Goal: Check status: Check status

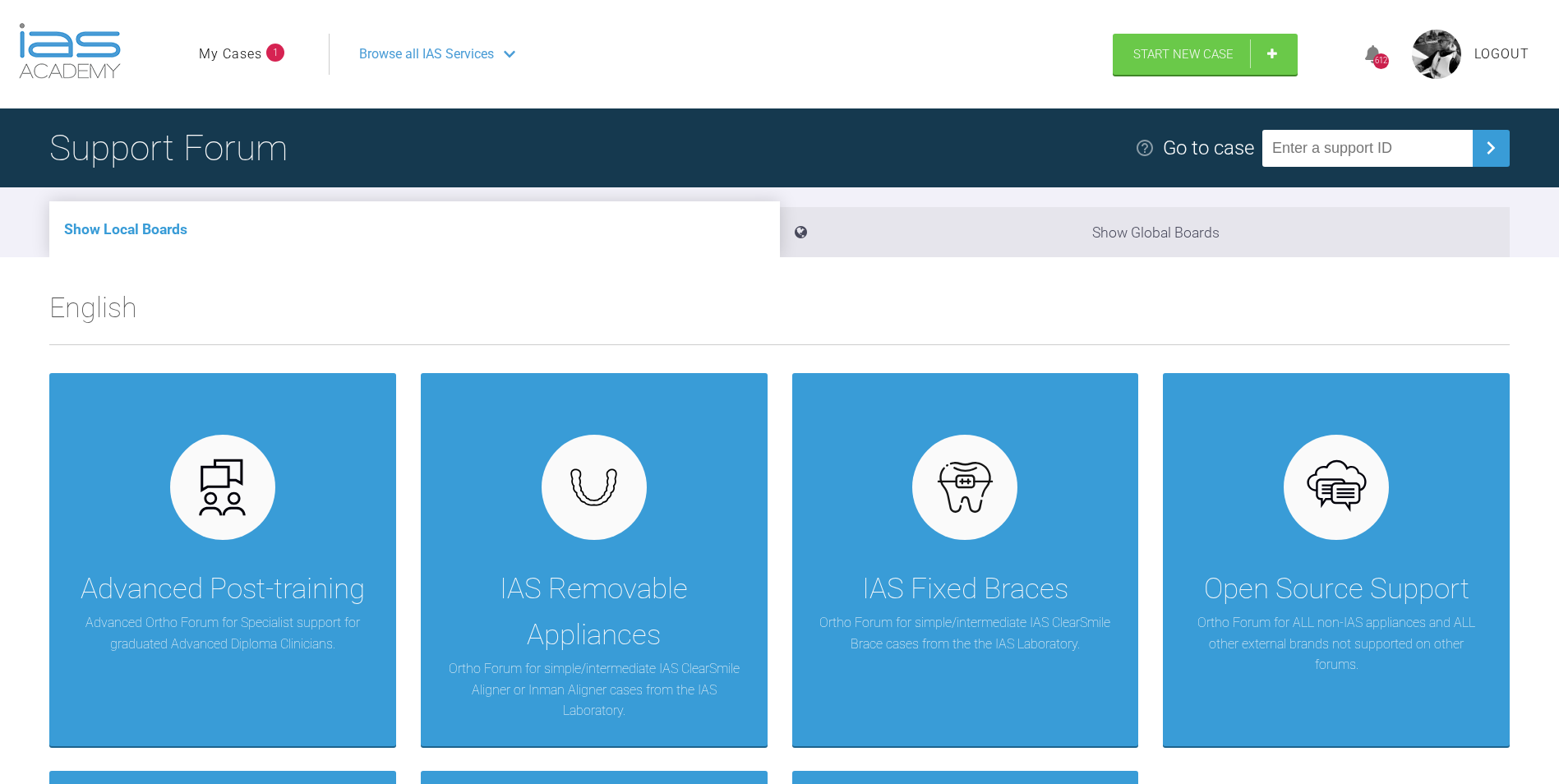
click at [247, 53] on link "My Cases" at bounding box center [230, 54] width 63 height 21
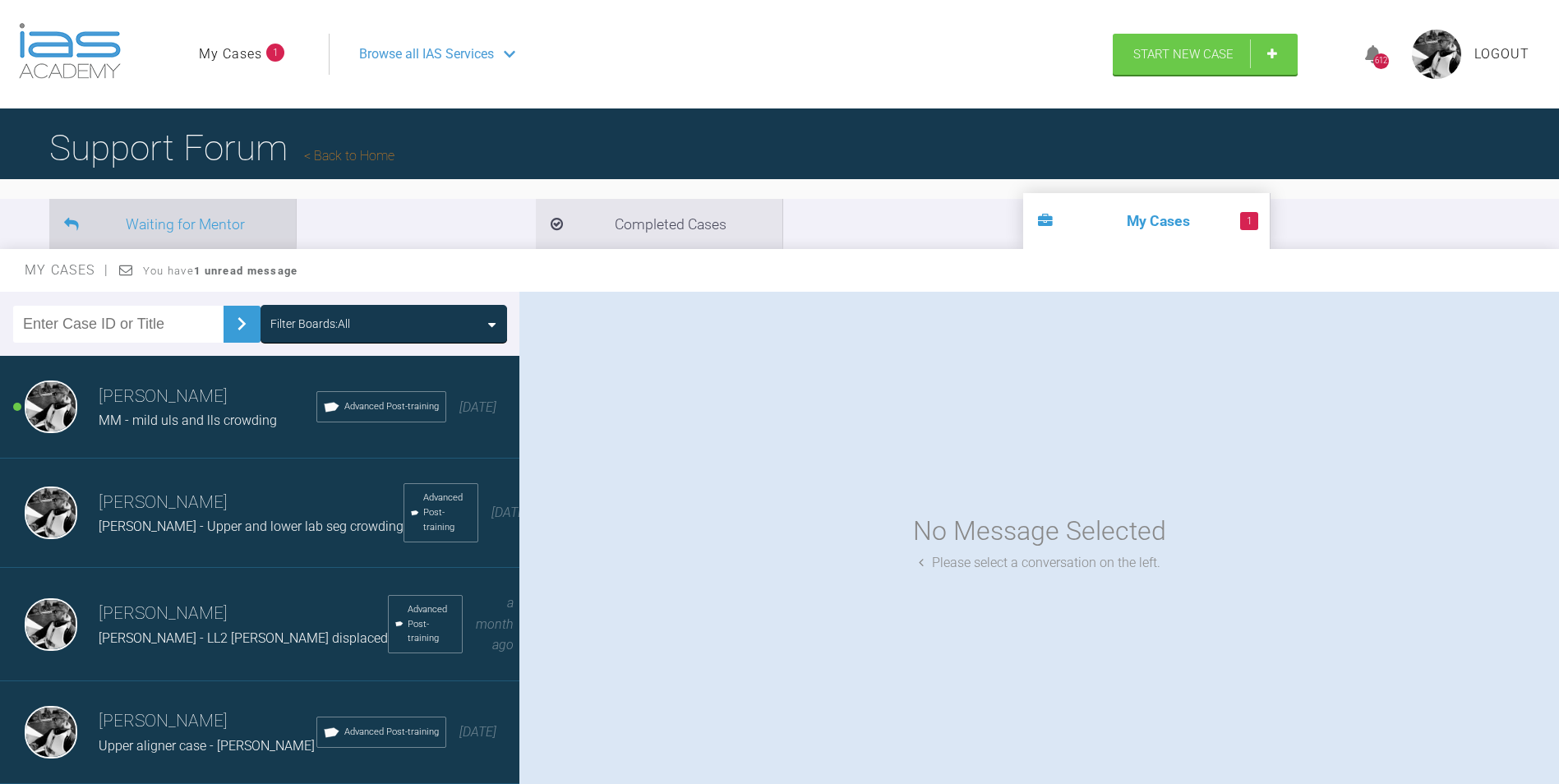
click at [255, 214] on li "Waiting for Mentor" at bounding box center [173, 224] width 247 height 50
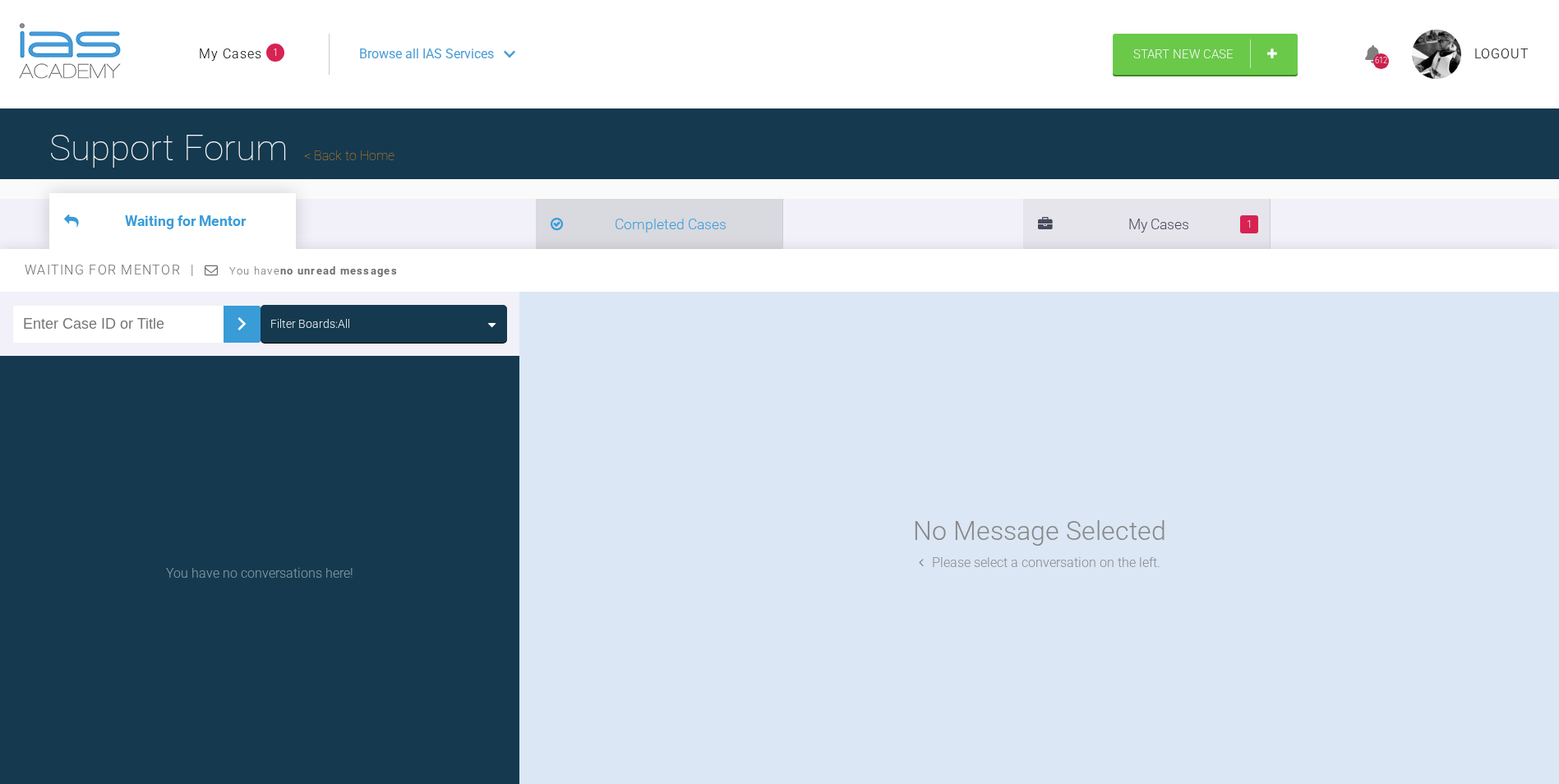
click at [536, 229] on li "Completed Cases" at bounding box center [659, 224] width 247 height 50
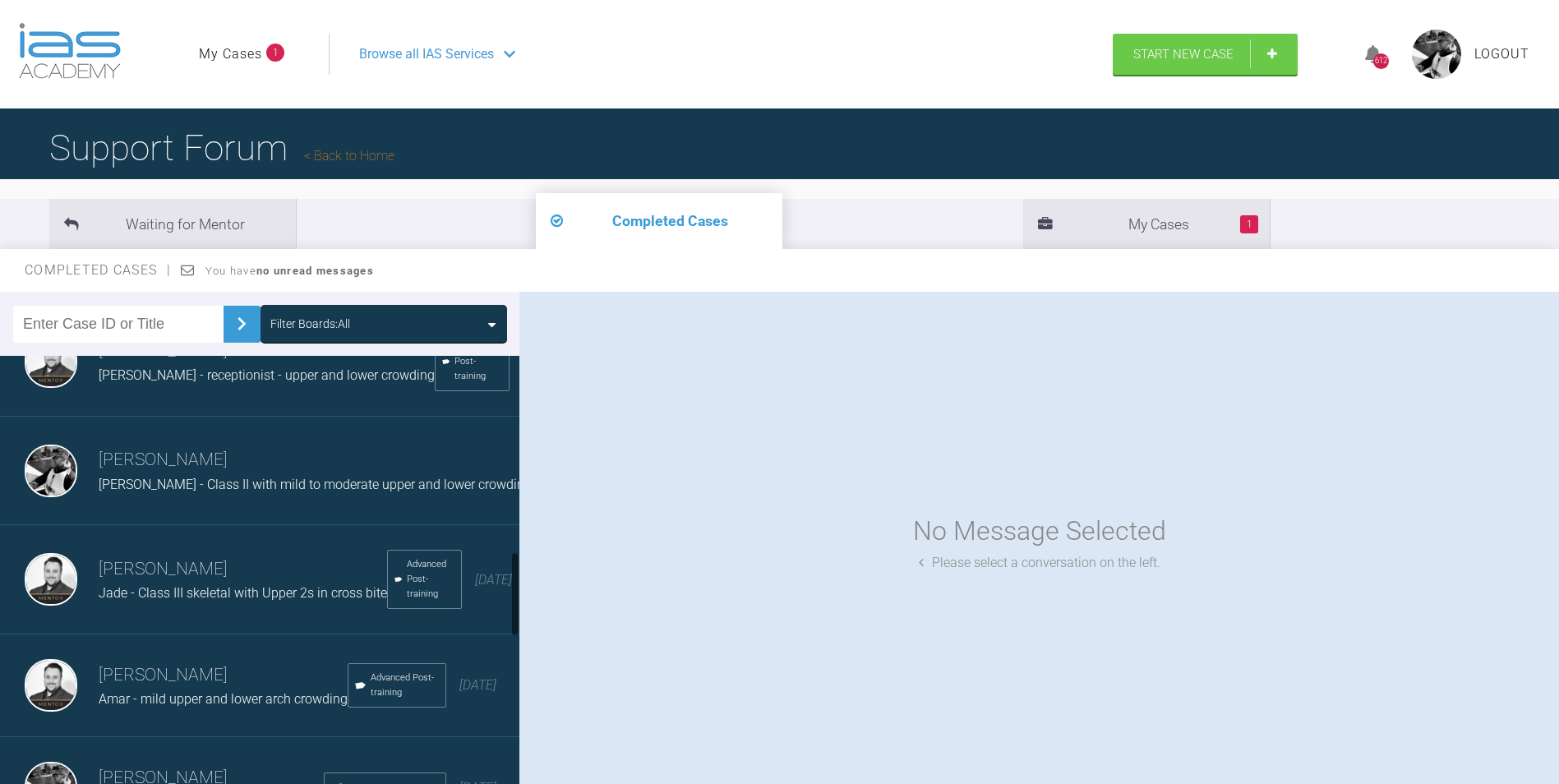
scroll to position [1069, 0]
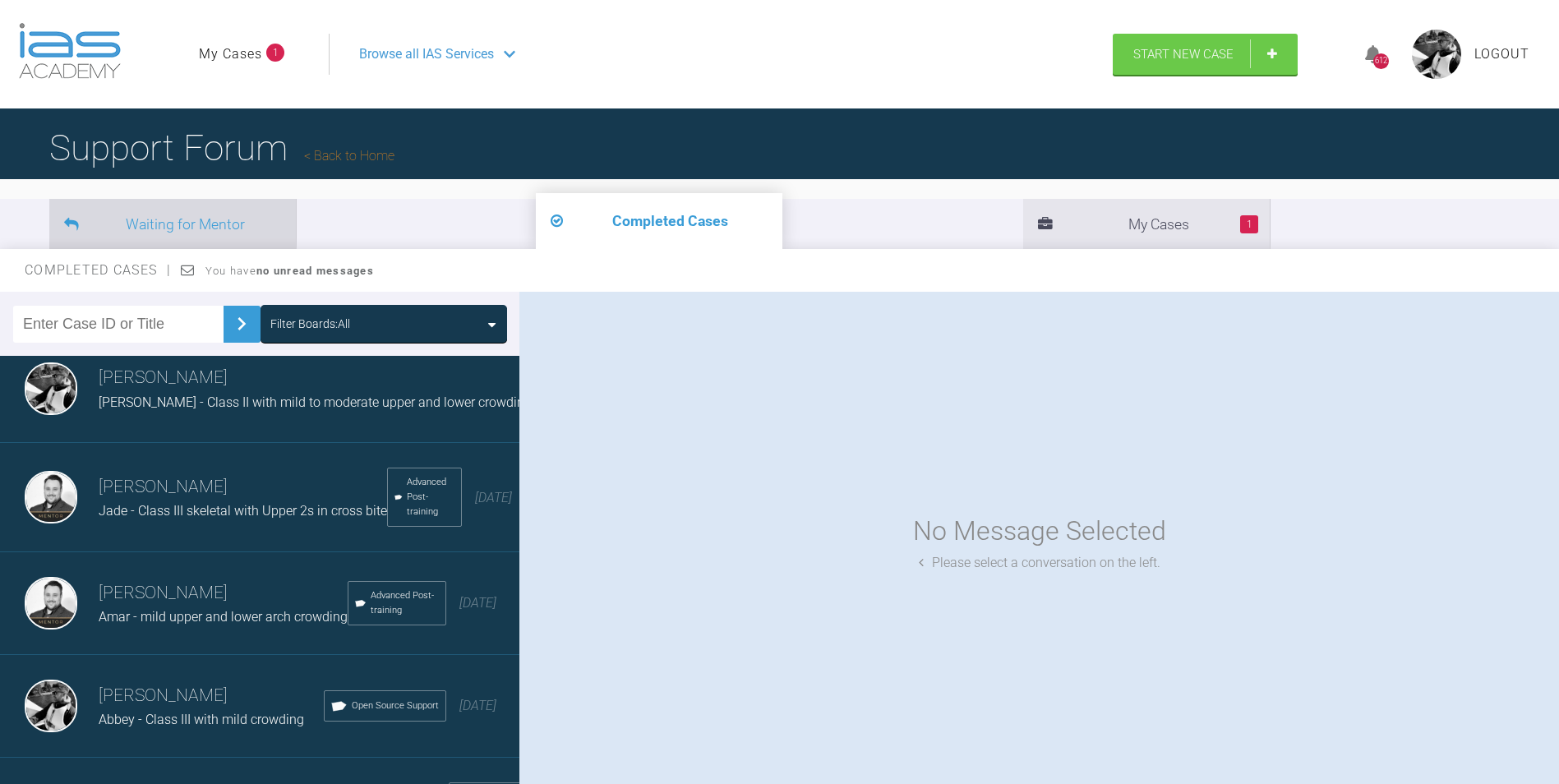
click at [183, 219] on li "Waiting for Mentor" at bounding box center [173, 224] width 247 height 50
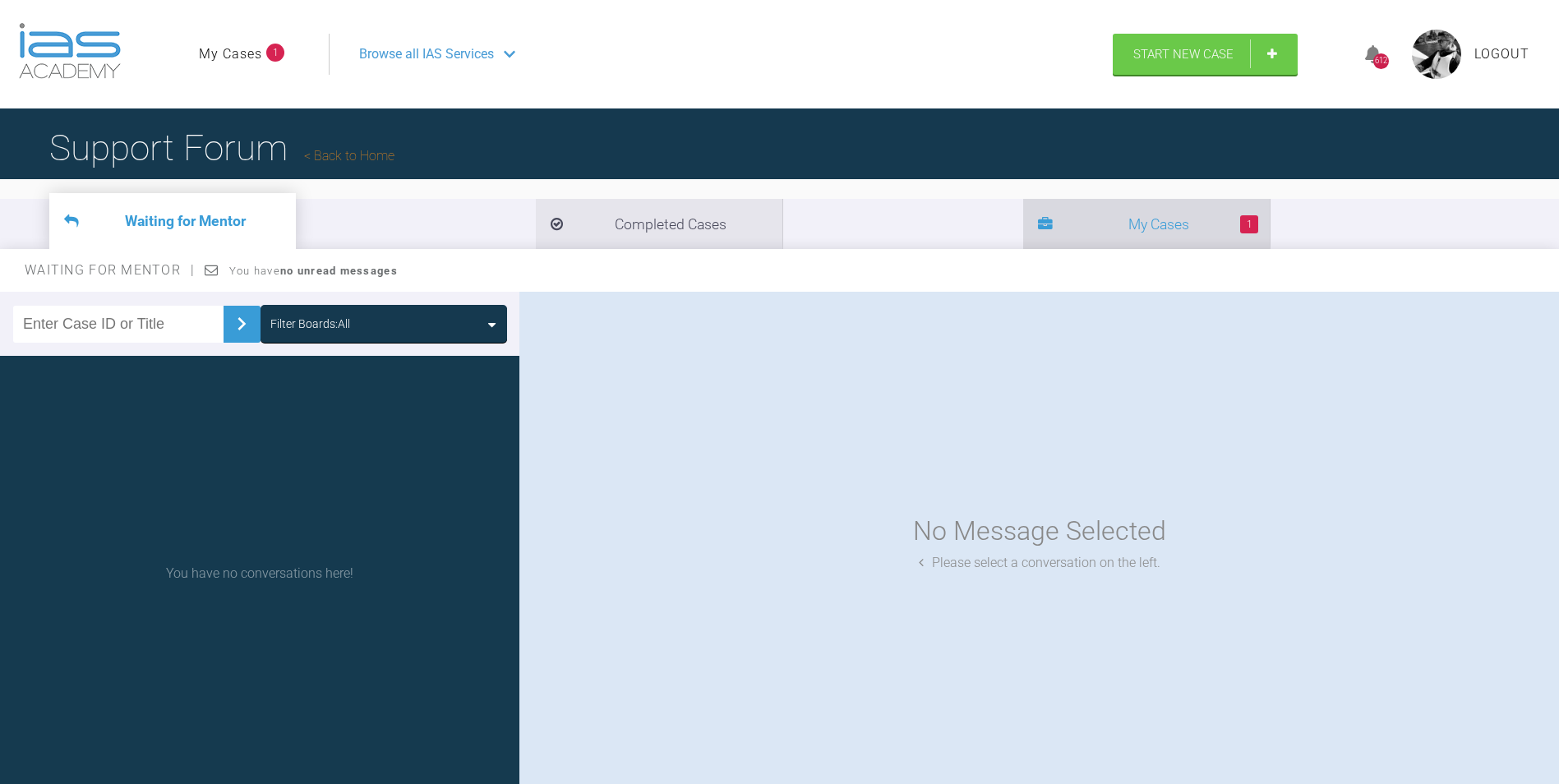
click at [1023, 214] on li "1 My Cases" at bounding box center [1147, 224] width 247 height 50
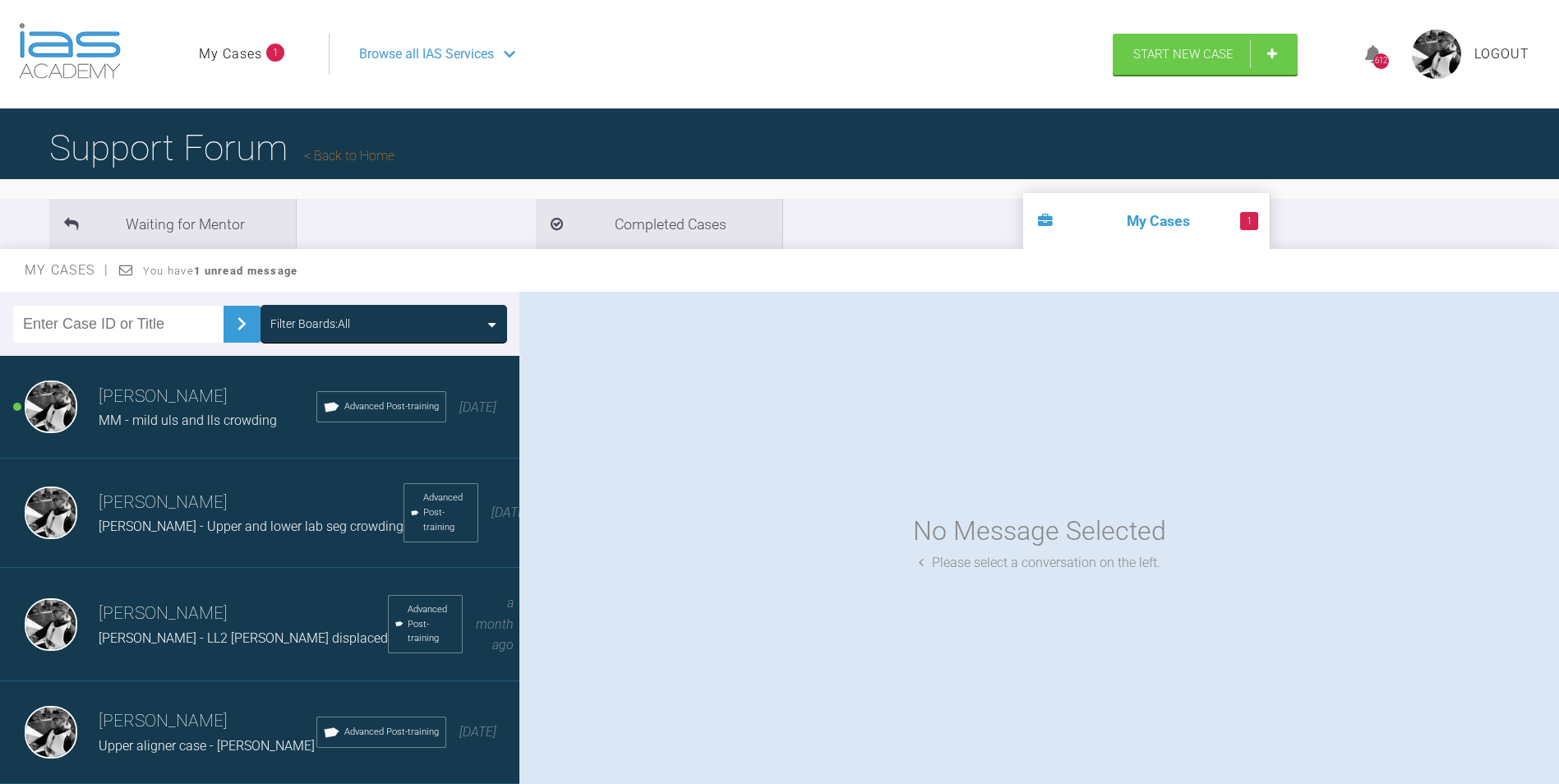
click at [206, 396] on h3 "[PERSON_NAME]" at bounding box center [207, 397] width 218 height 28
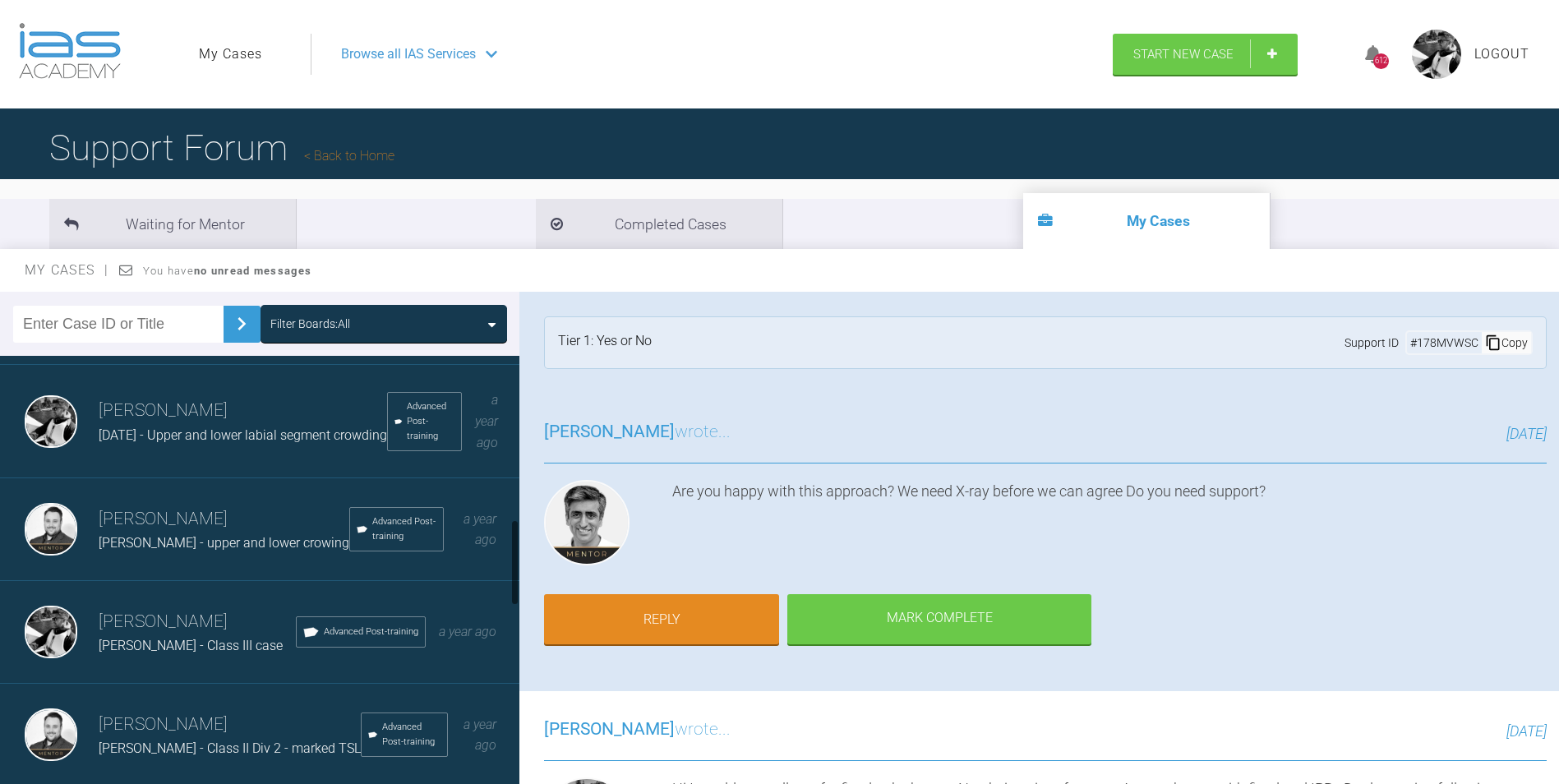
scroll to position [822, 0]
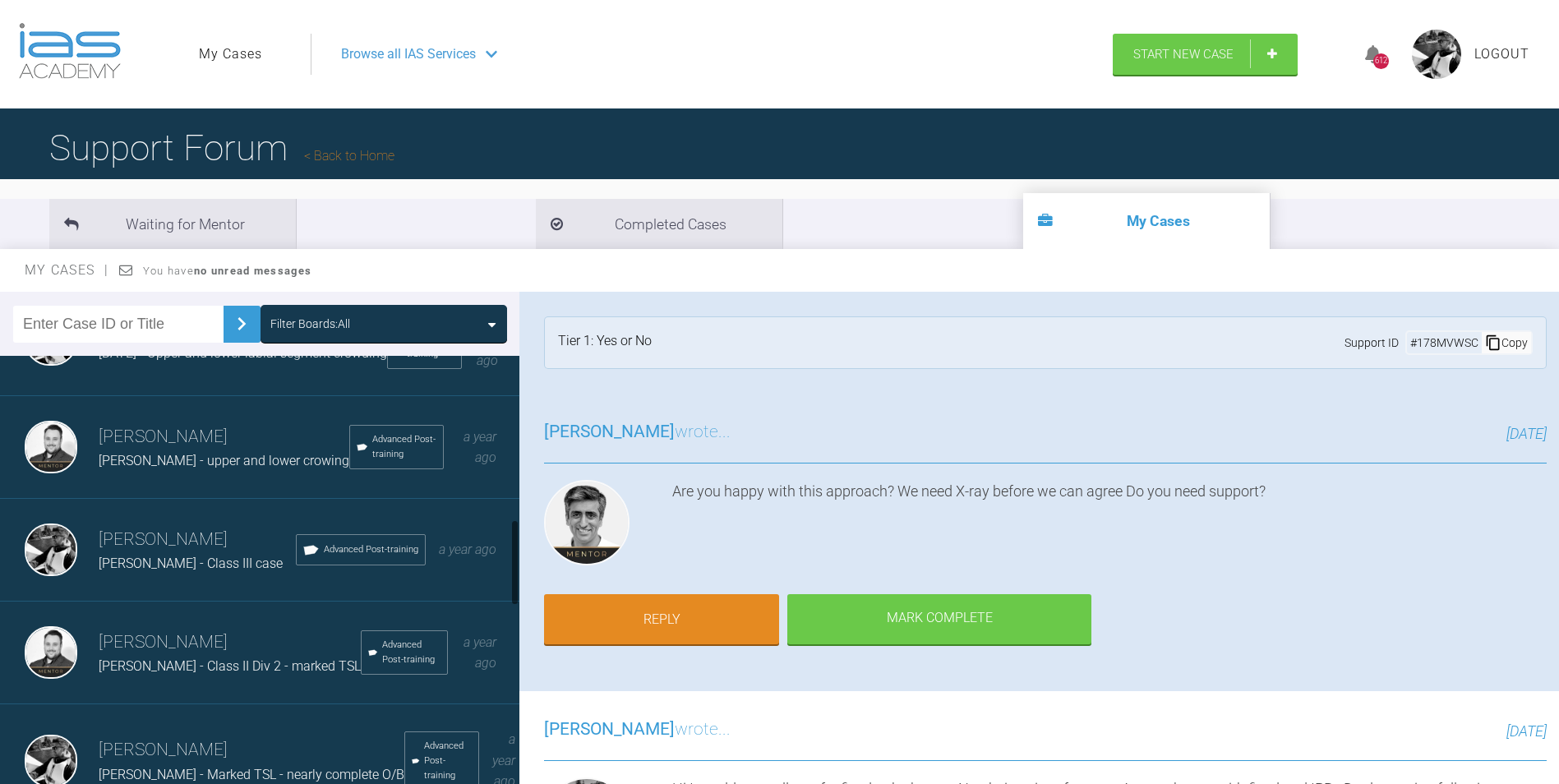
click at [218, 558] on div "[PERSON_NAME] - Class III case" at bounding box center [197, 564] width 197 height 21
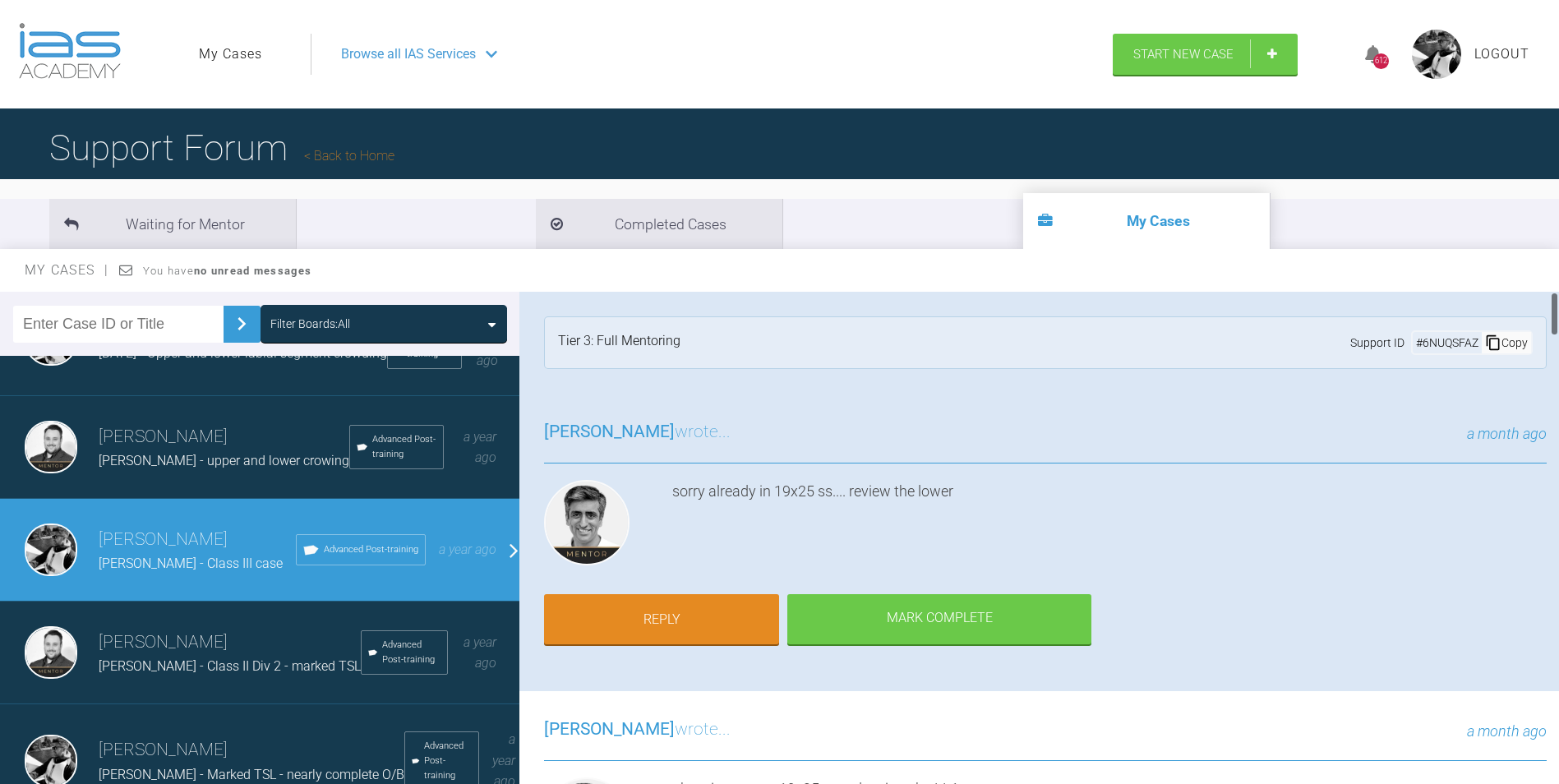
click at [859, 535] on div "sorry already in 19x25 ss.... review the lower" at bounding box center [1109, 526] width 875 height 92
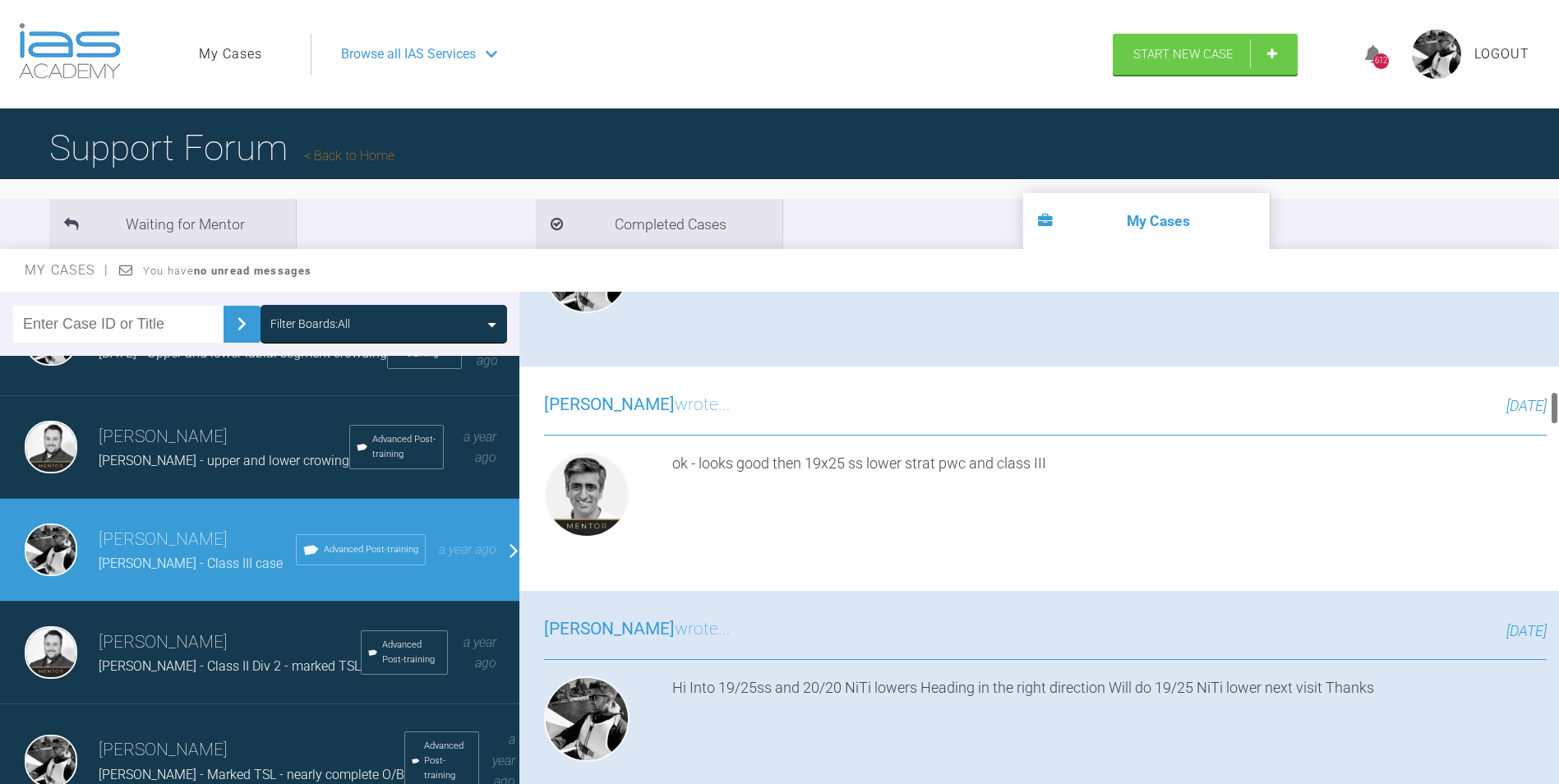
scroll to position [1561, 0]
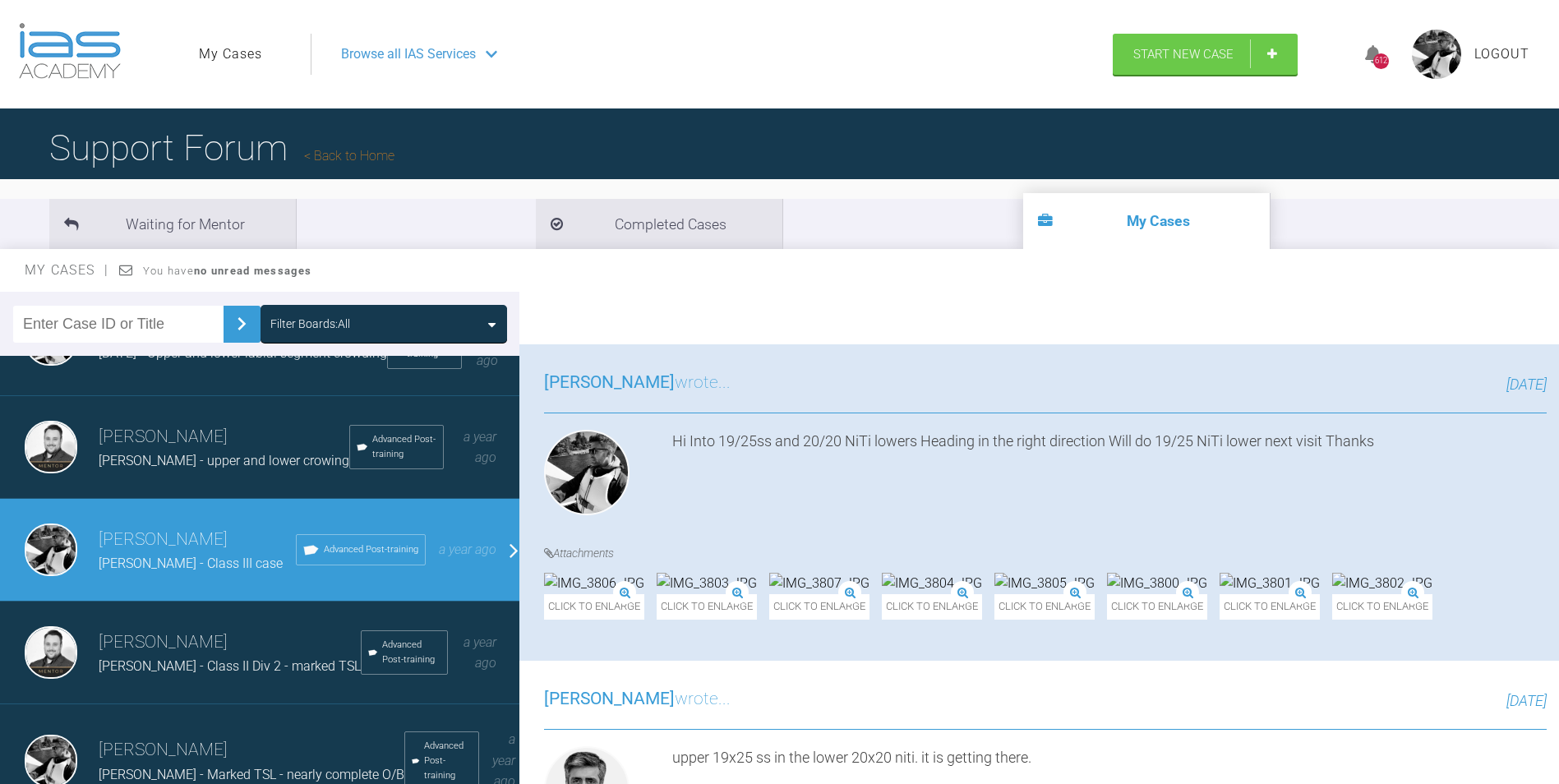
click at [952, 345] on div "[PERSON_NAME] wrote... [DATE] ok - looks good then 19x25 ss lower strat pwc and…" at bounding box center [1045, 232] width 1052 height 225
